Goal: Information Seeking & Learning: Learn about a topic

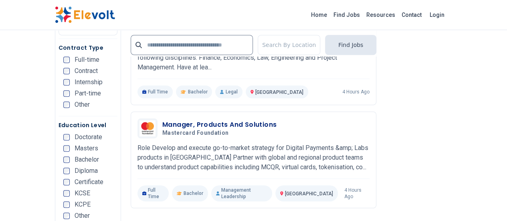
scroll to position [1684, 0]
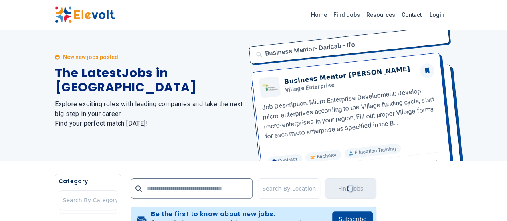
scroll to position [0, 0]
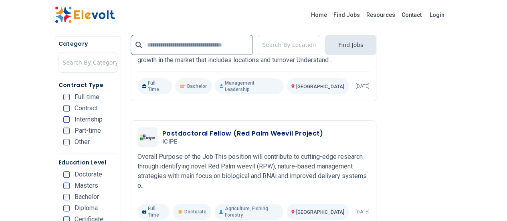
scroll to position [1603, 0]
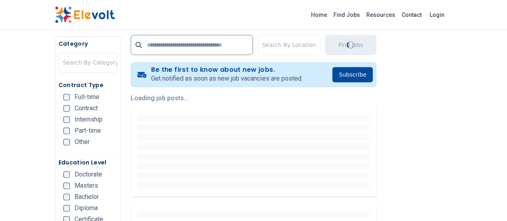
scroll to position [200, 0]
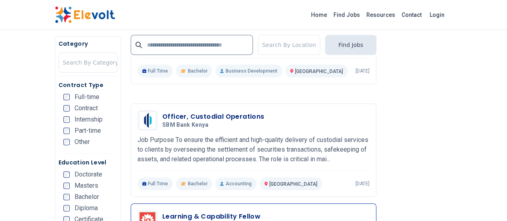
scroll to position [1603, 0]
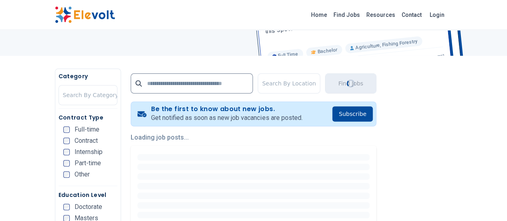
scroll to position [160, 0]
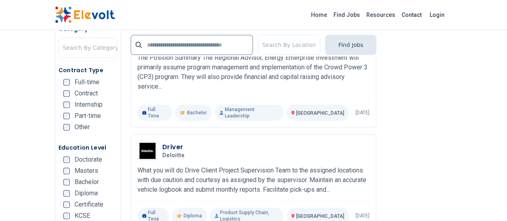
scroll to position [1643, 0]
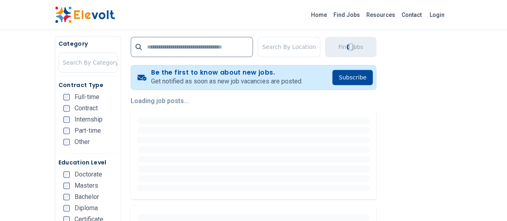
scroll to position [241, 0]
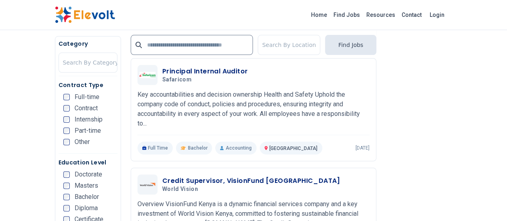
scroll to position [1563, 0]
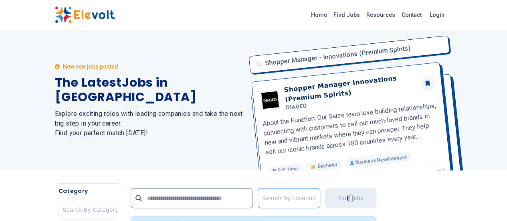
scroll to position [0, 0]
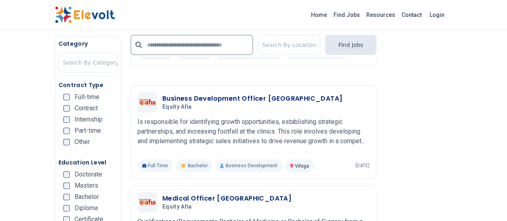
scroll to position [1616, 0]
